Goal: Task Accomplishment & Management: Use online tool/utility

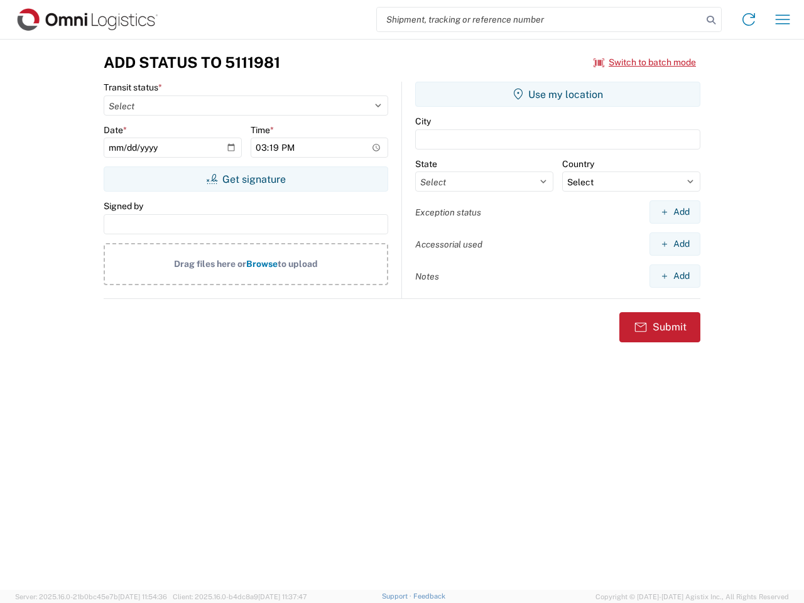
click at [540, 19] on input "search" at bounding box center [540, 20] width 326 height 24
click at [711, 20] on icon at bounding box center [712, 20] width 18 height 18
click at [749, 19] on icon at bounding box center [749, 19] width 20 height 20
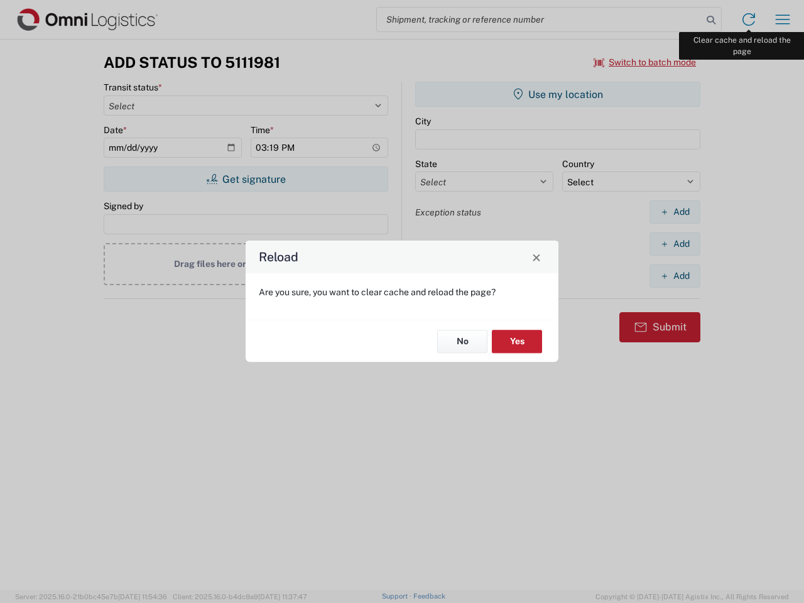
click at [783, 19] on div "Reload Are you sure, you want to clear cache and reload the page? No Yes" at bounding box center [402, 301] width 804 height 603
click at [645, 62] on div "Reload Are you sure, you want to clear cache and reload the page? No Yes" at bounding box center [402, 301] width 804 height 603
click at [246, 179] on div "Reload Are you sure, you want to clear cache and reload the page? No Yes" at bounding box center [402, 301] width 804 height 603
click at [558, 94] on div "Reload Are you sure, you want to clear cache and reload the page? No Yes" at bounding box center [402, 301] width 804 height 603
click at [675, 212] on div "Reload Are you sure, you want to clear cache and reload the page? No Yes" at bounding box center [402, 301] width 804 height 603
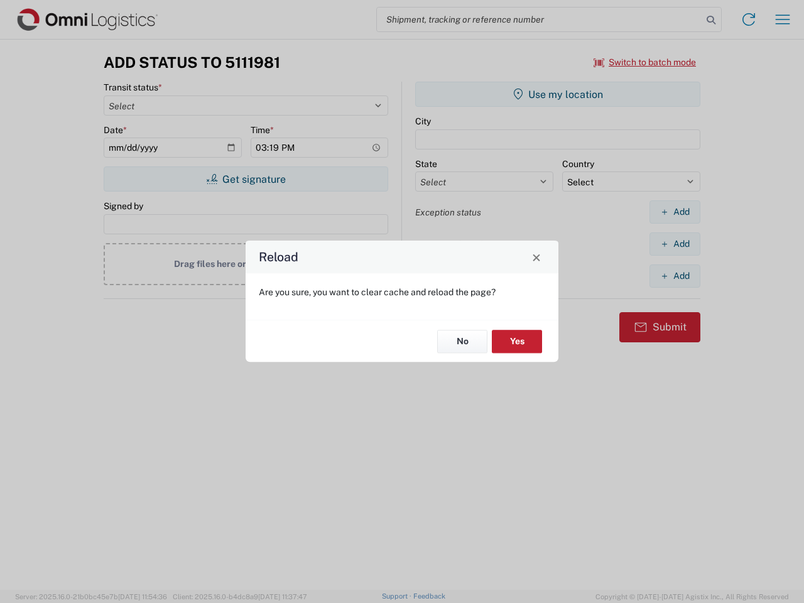
click at [675, 244] on div "Reload Are you sure, you want to clear cache and reload the page? No Yes" at bounding box center [402, 301] width 804 height 603
click at [675, 276] on div "Reload Are you sure, you want to clear cache and reload the page? No Yes" at bounding box center [402, 301] width 804 height 603
